Goal: Task Accomplishment & Management: Complete application form

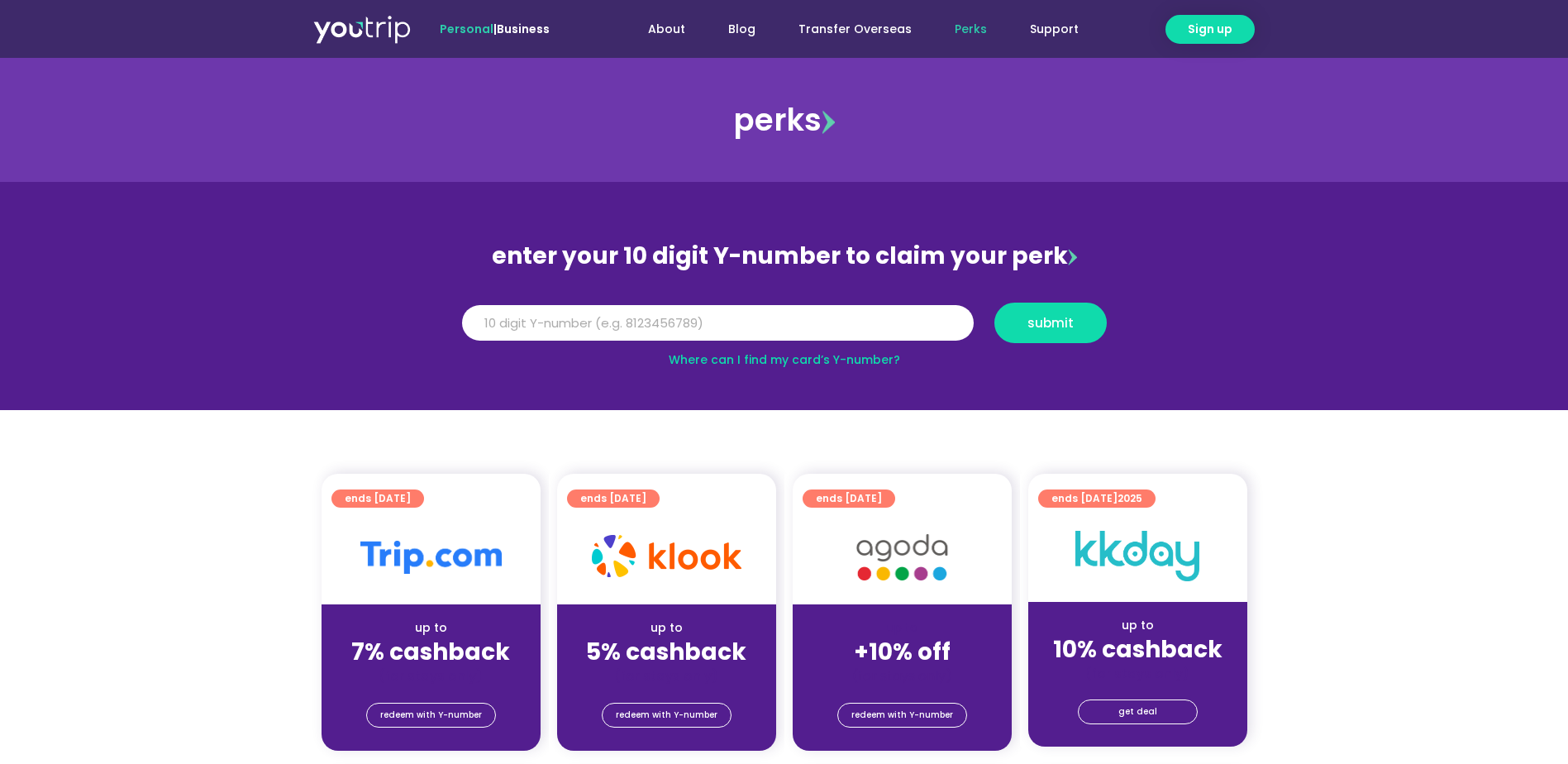
click at [1005, 260] on div "enter your 10 digit Y-number to claim your perk" at bounding box center [784, 256] width 661 height 43
click at [814, 311] on input "Y Number" at bounding box center [718, 323] width 511 height 36
click at [711, 319] on input "Y Number" at bounding box center [718, 323] width 511 height 36
click at [822, 318] on input "Y Number" at bounding box center [718, 323] width 511 height 36
click at [1057, 333] on button "submit" at bounding box center [1051, 323] width 113 height 41
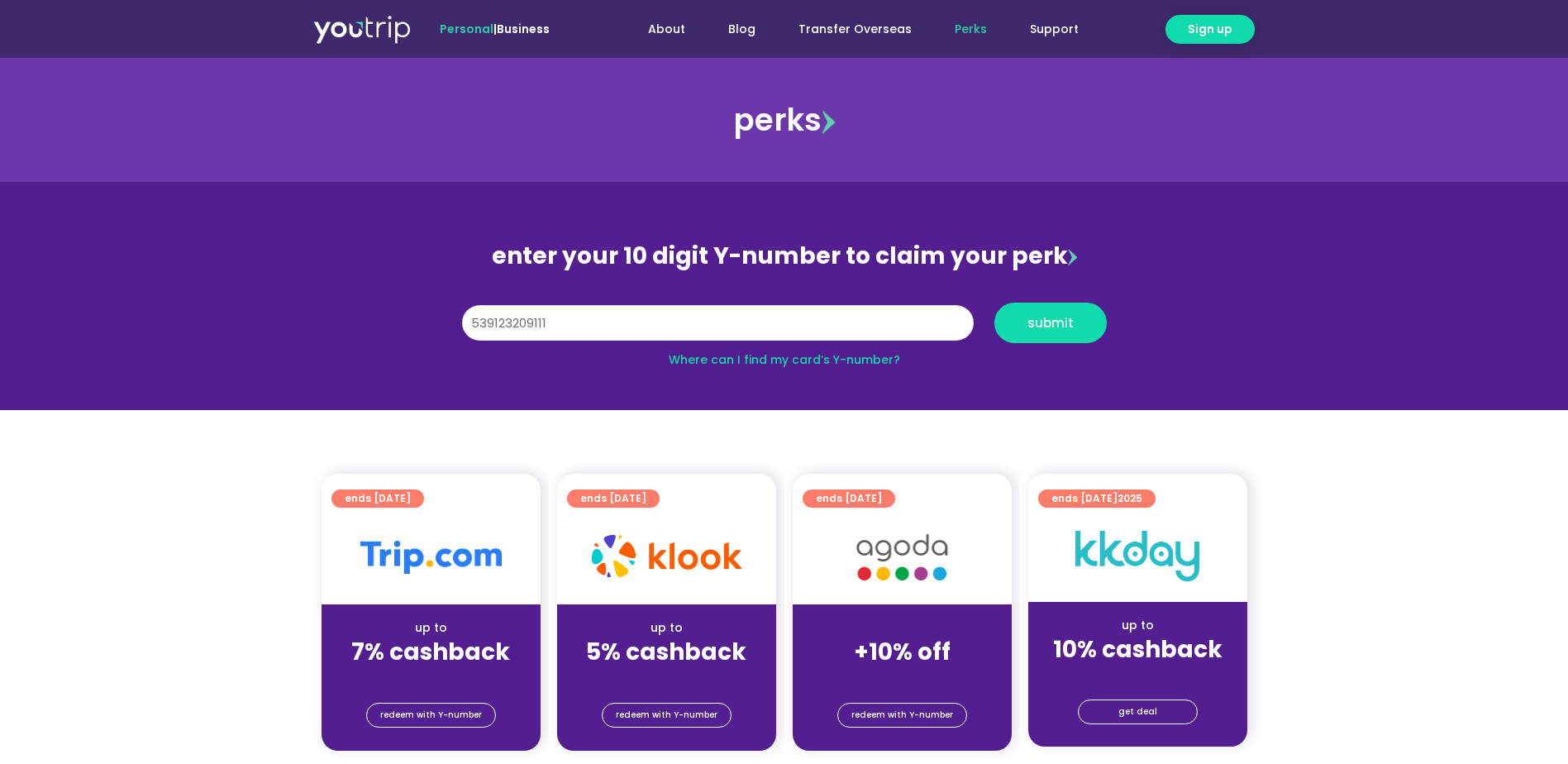
click at [771, 324] on input "[CREDIT_CARD_NUMBER]" at bounding box center [718, 323] width 511 height 36
click at [802, 386] on section "enter your 10 digit Y-number to claim your perk Y Number [CREDIT_CARD_NUMBER] s…" at bounding box center [784, 296] width 1568 height 228
click at [489, 319] on input "[CREDIT_CARD_NUMBER]" at bounding box center [718, 323] width 511 height 36
click at [517, 324] on input "[CREDIT_CARD_NUMBER]" at bounding box center [718, 323] width 511 height 36
type input "[CREDIT_CARD_NUMBER]"
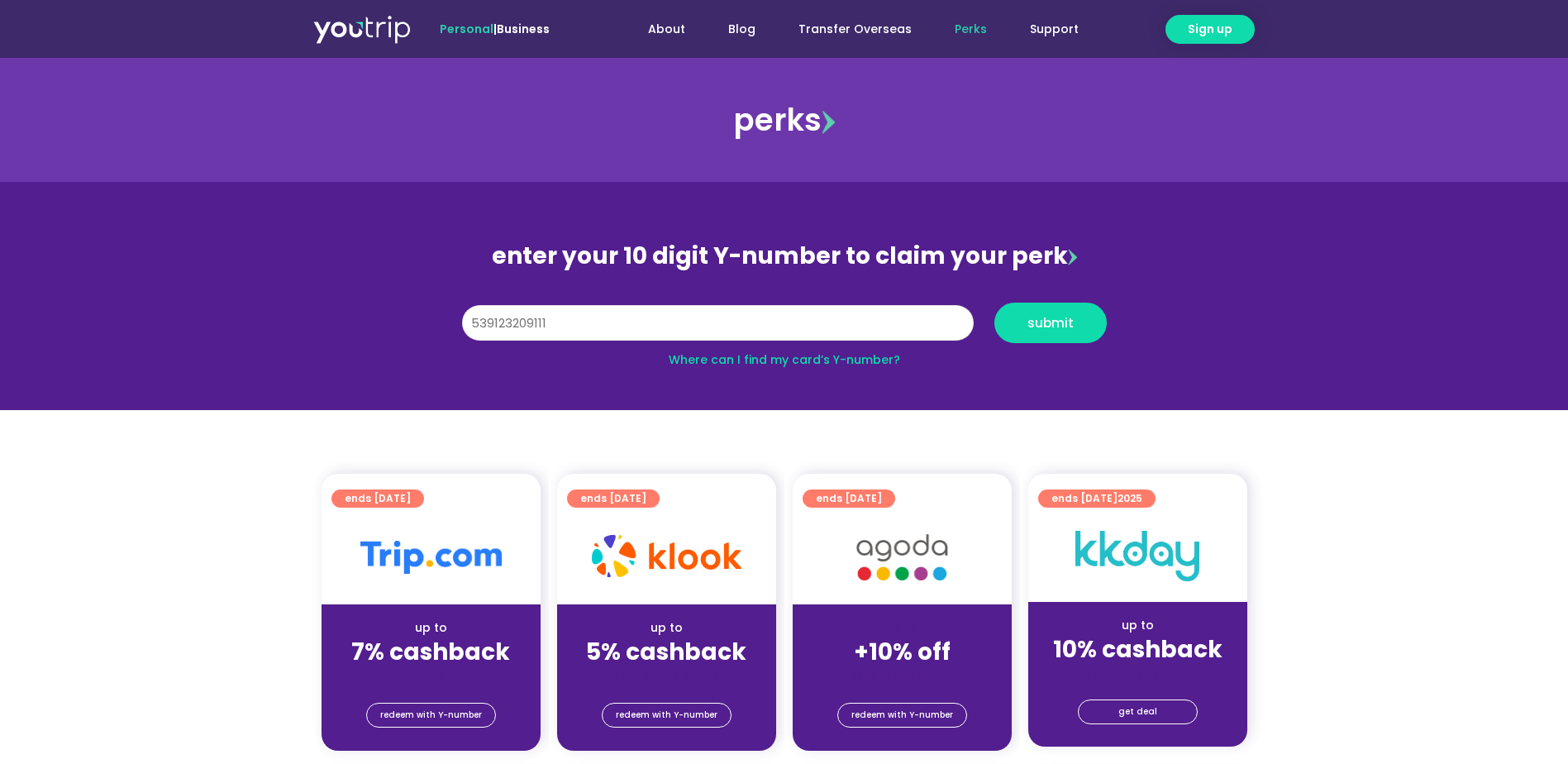
click at [995, 303] on button "submit" at bounding box center [1051, 323] width 113 height 41
